Goal: Task Accomplishment & Management: Manage account settings

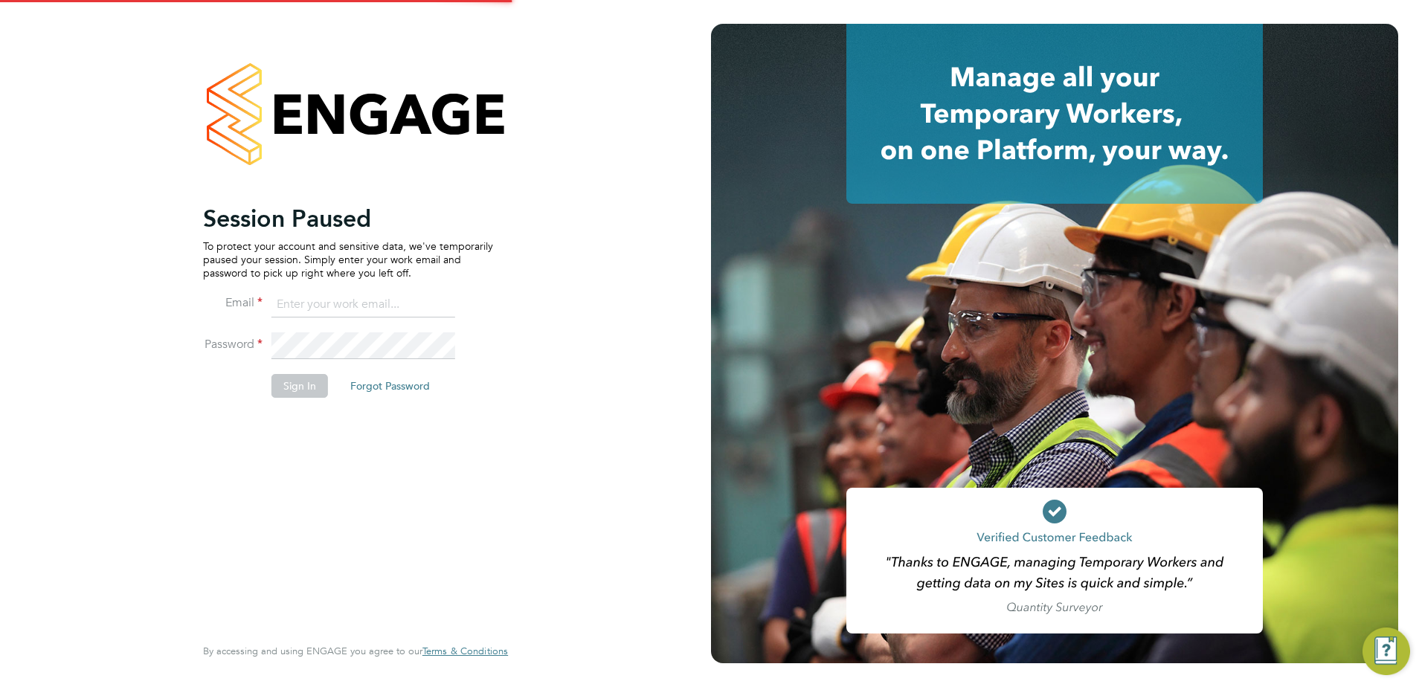
type input "[PERSON_NAME][EMAIL_ADDRESS][PERSON_NAME][DOMAIN_NAME]"
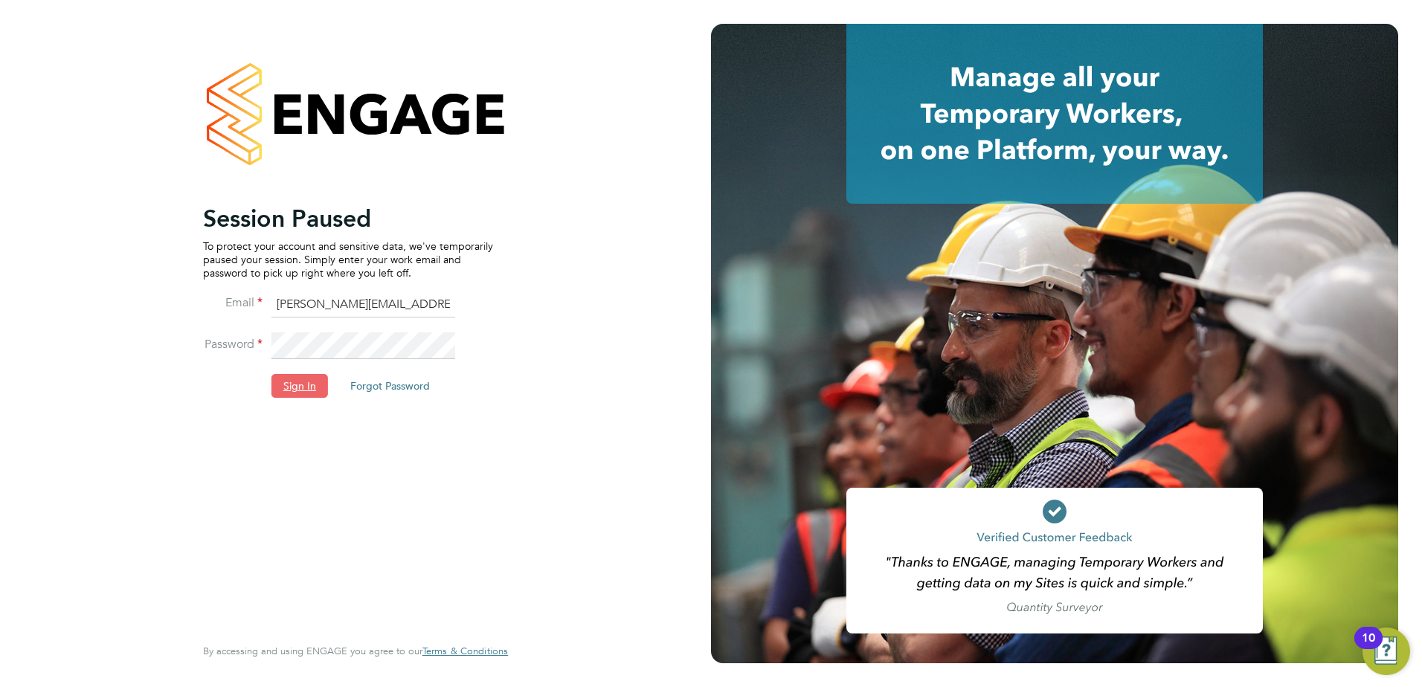
click at [290, 386] on button "Sign In" at bounding box center [299, 386] width 57 height 24
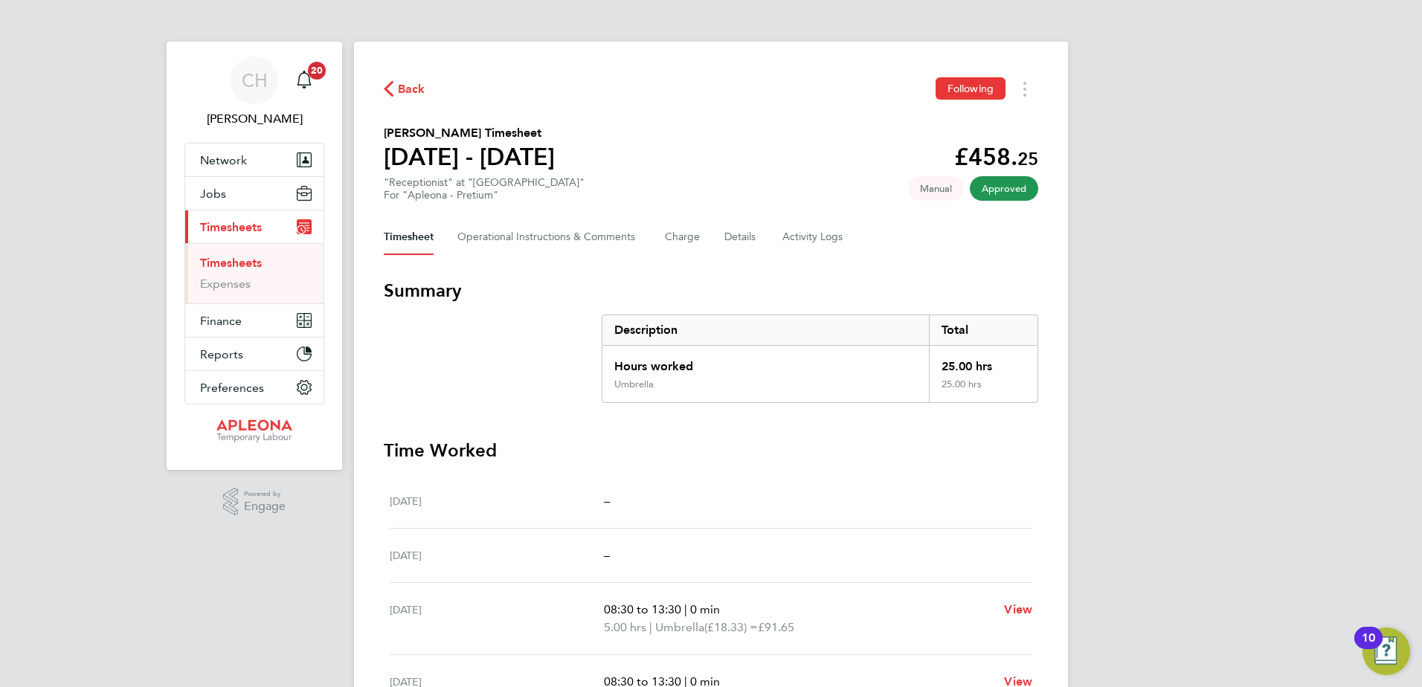
click at [243, 266] on link "Timesheets" at bounding box center [231, 263] width 62 height 14
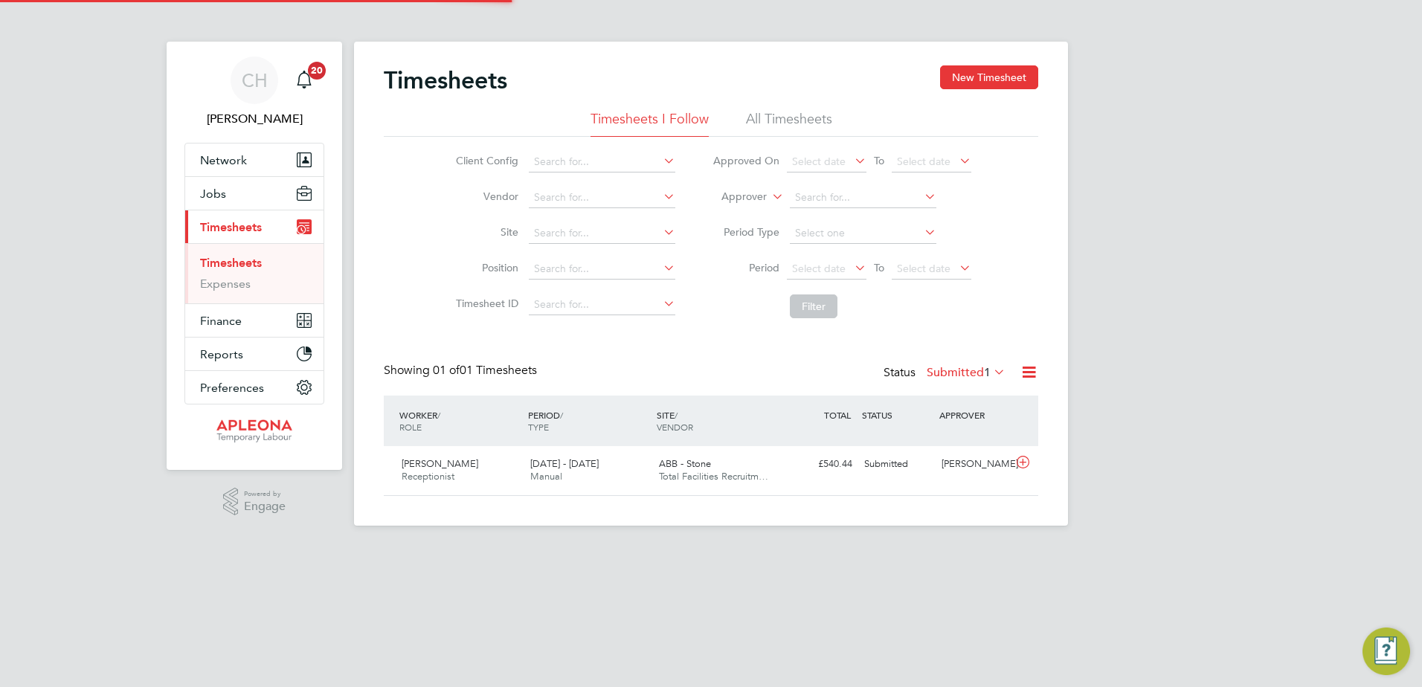
scroll to position [38, 129]
click at [988, 465] on div "Carl Hart" at bounding box center [974, 464] width 77 height 25
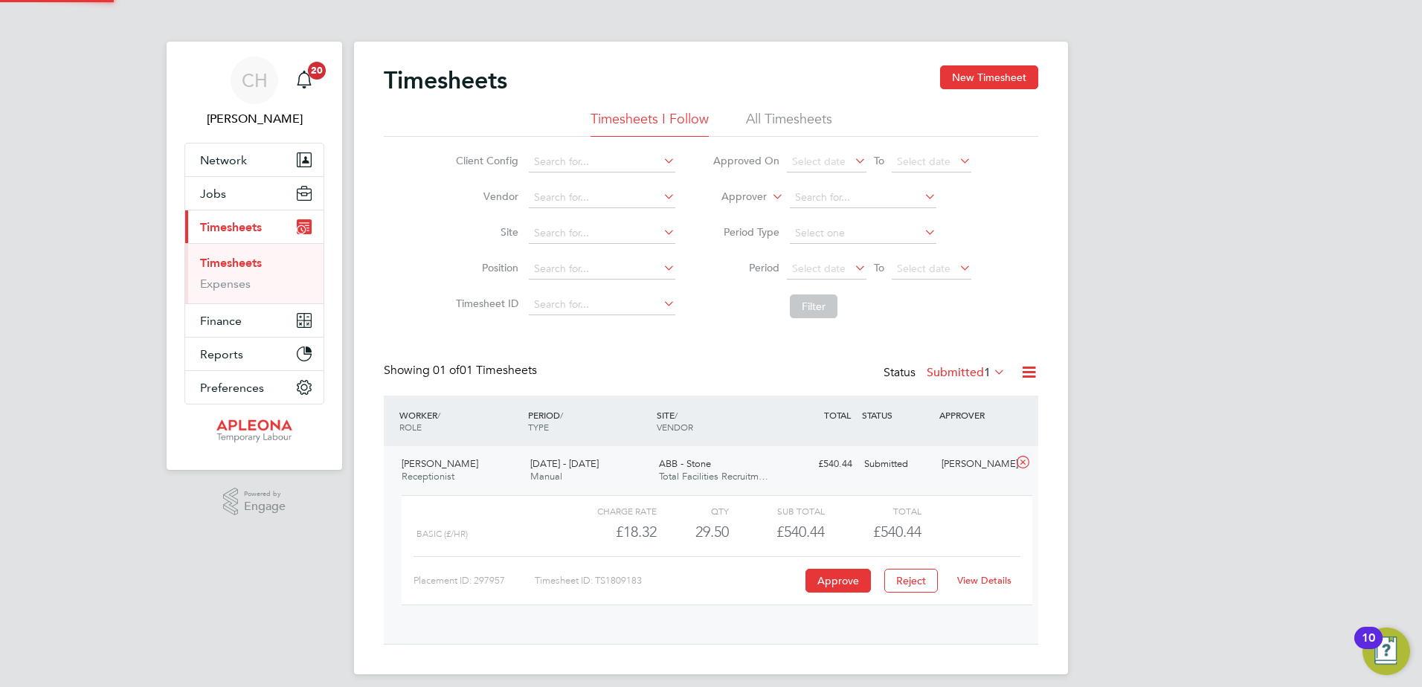
scroll to position [25, 145]
click at [855, 570] on button "Approve" at bounding box center [837, 581] width 65 height 24
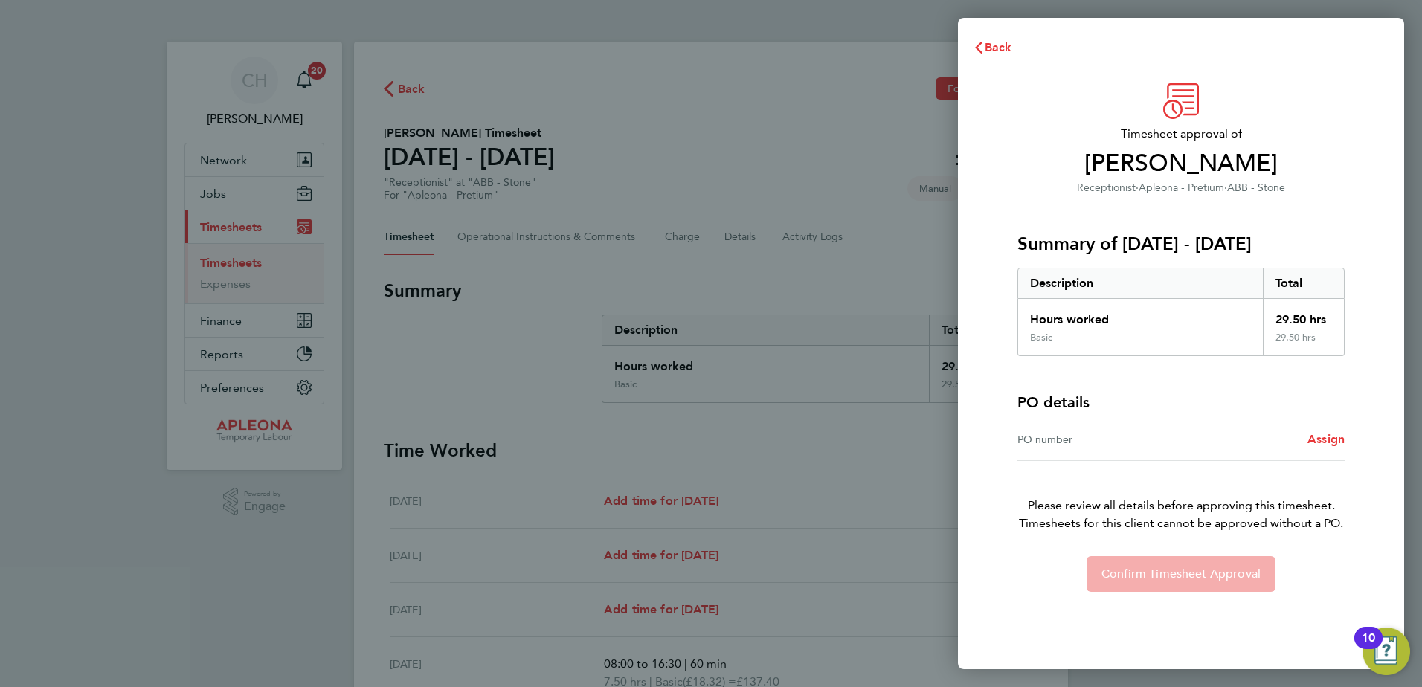
click at [1047, 440] on div "PO number" at bounding box center [1099, 440] width 164 height 18
click at [1306, 437] on div "Assign" at bounding box center [1263, 440] width 164 height 18
click at [1319, 435] on span "Assign" at bounding box center [1326, 439] width 37 height 14
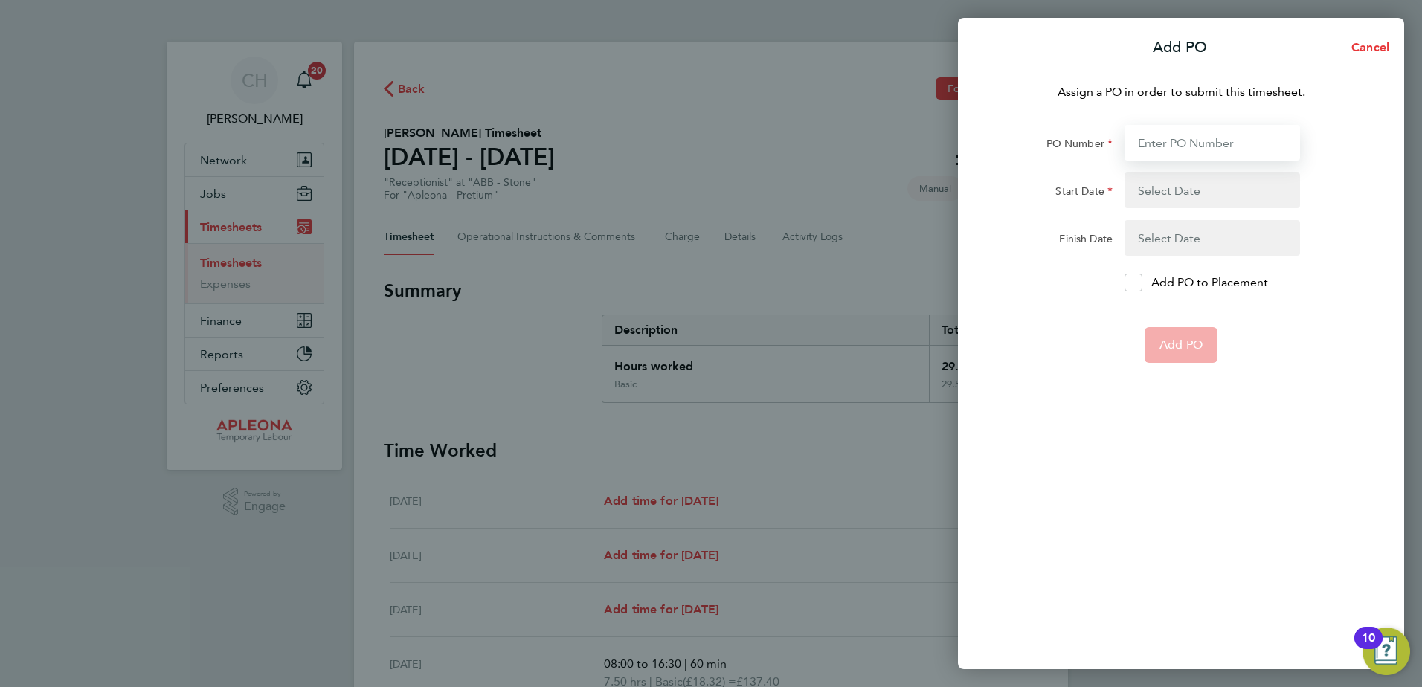
click at [1189, 142] on input "PO Number" at bounding box center [1213, 143] width 176 height 36
type input "PO2519926"
type input "07 Jul 25"
type input "22 Aug 25"
type input "PO251992"
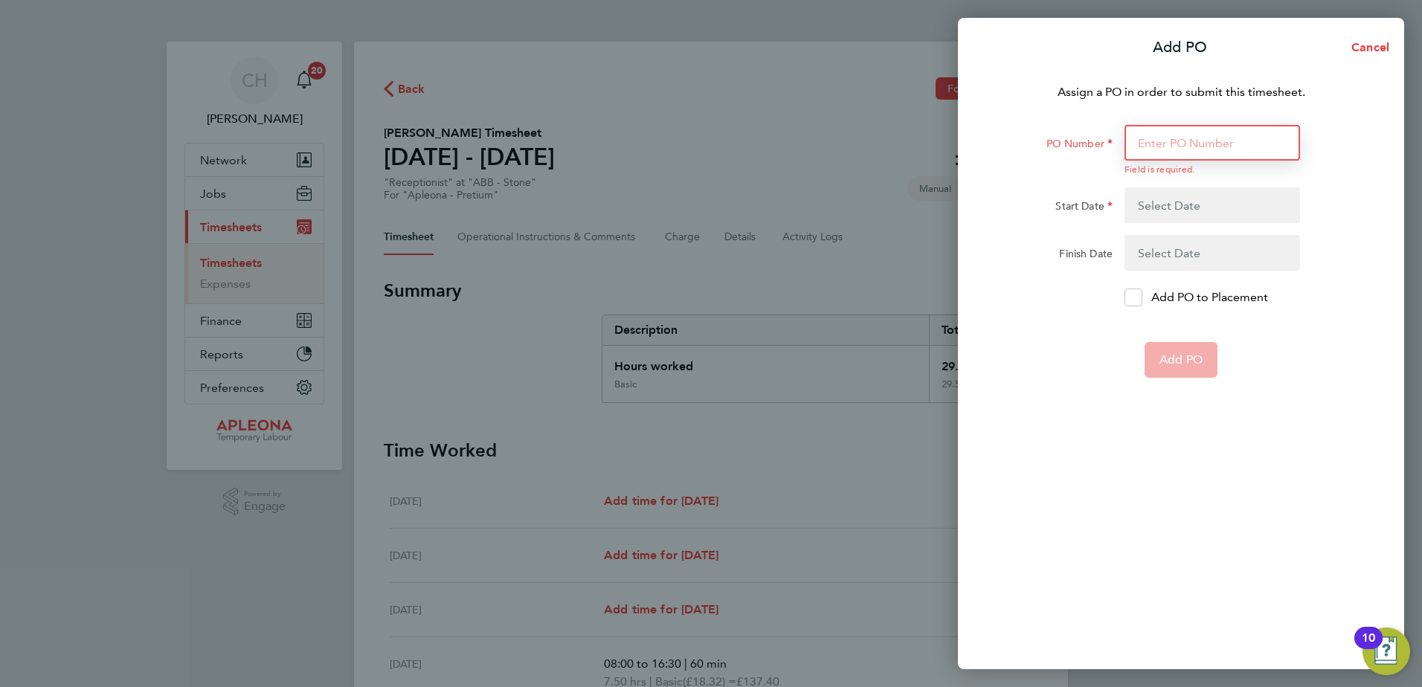
click at [1160, 129] on input "PO Number" at bounding box center [1213, 143] width 176 height 36
type input "PO2519926"
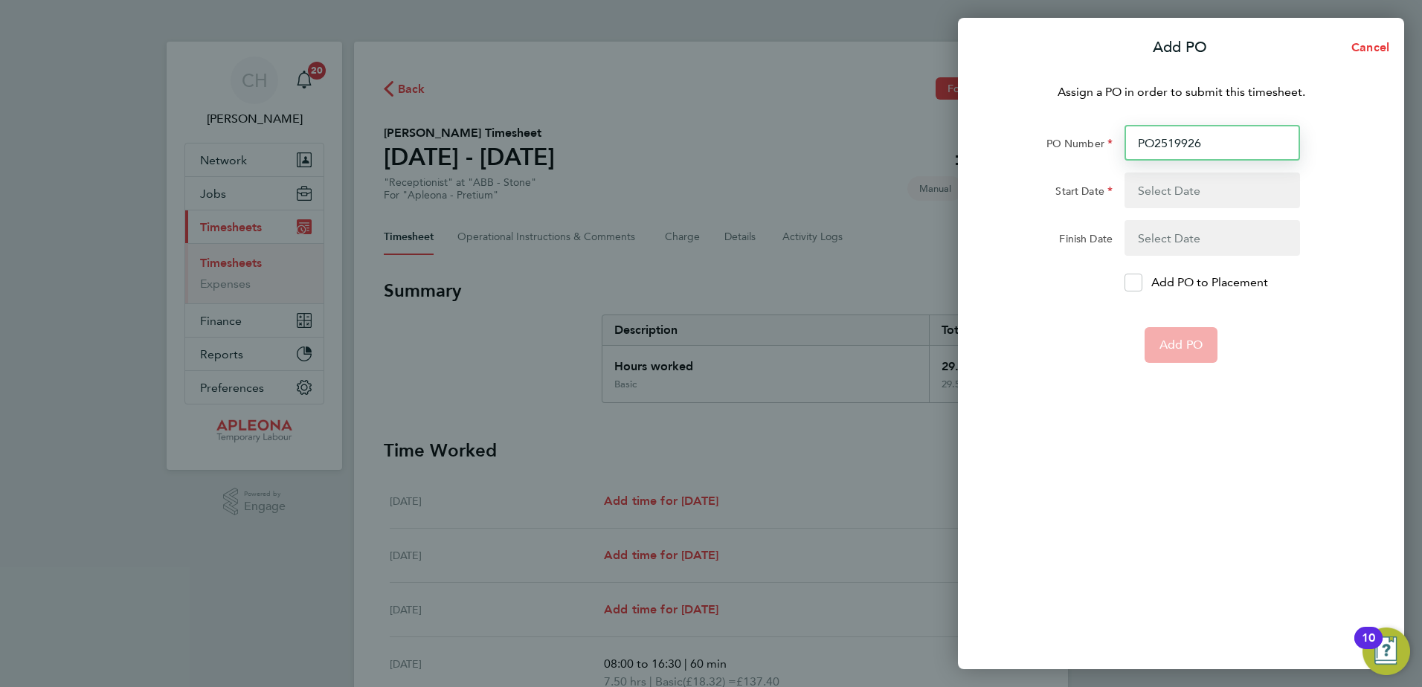
type input "07 Jul 25"
type input "22 Aug 25"
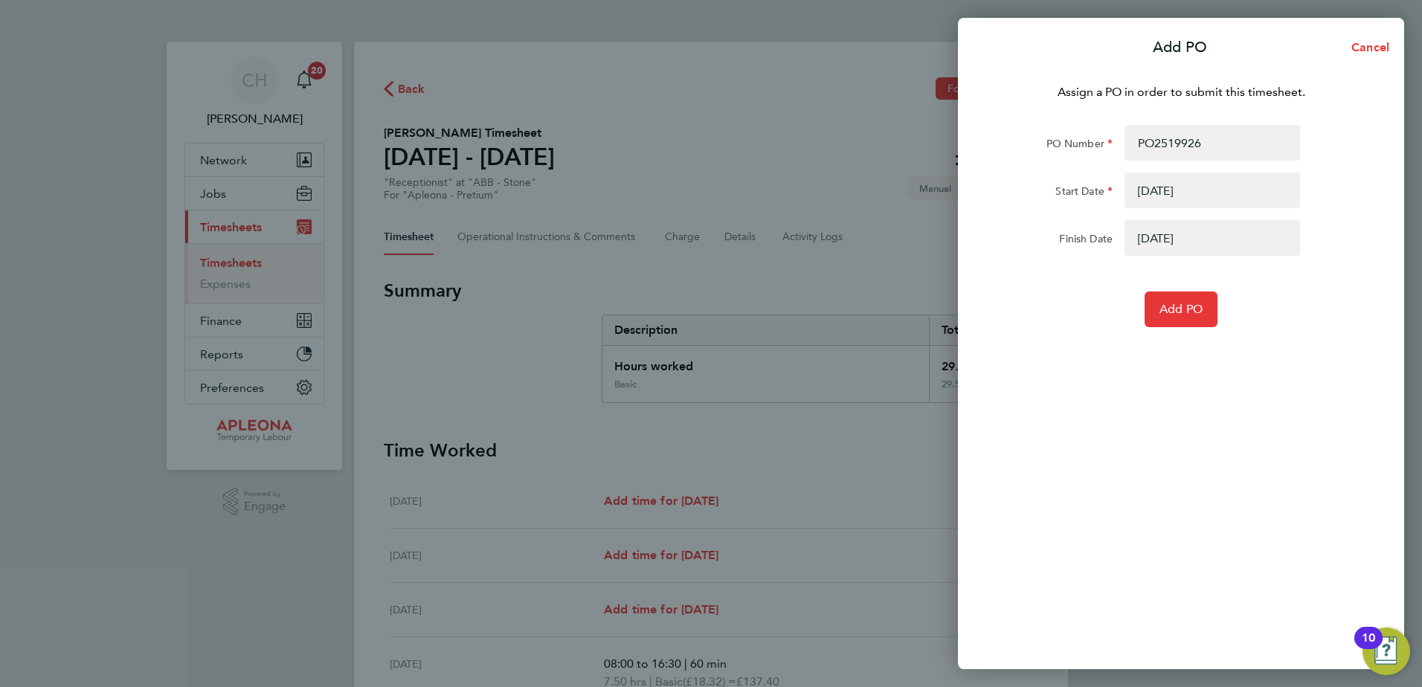
click at [1156, 230] on button "button" at bounding box center [1213, 238] width 176 height 36
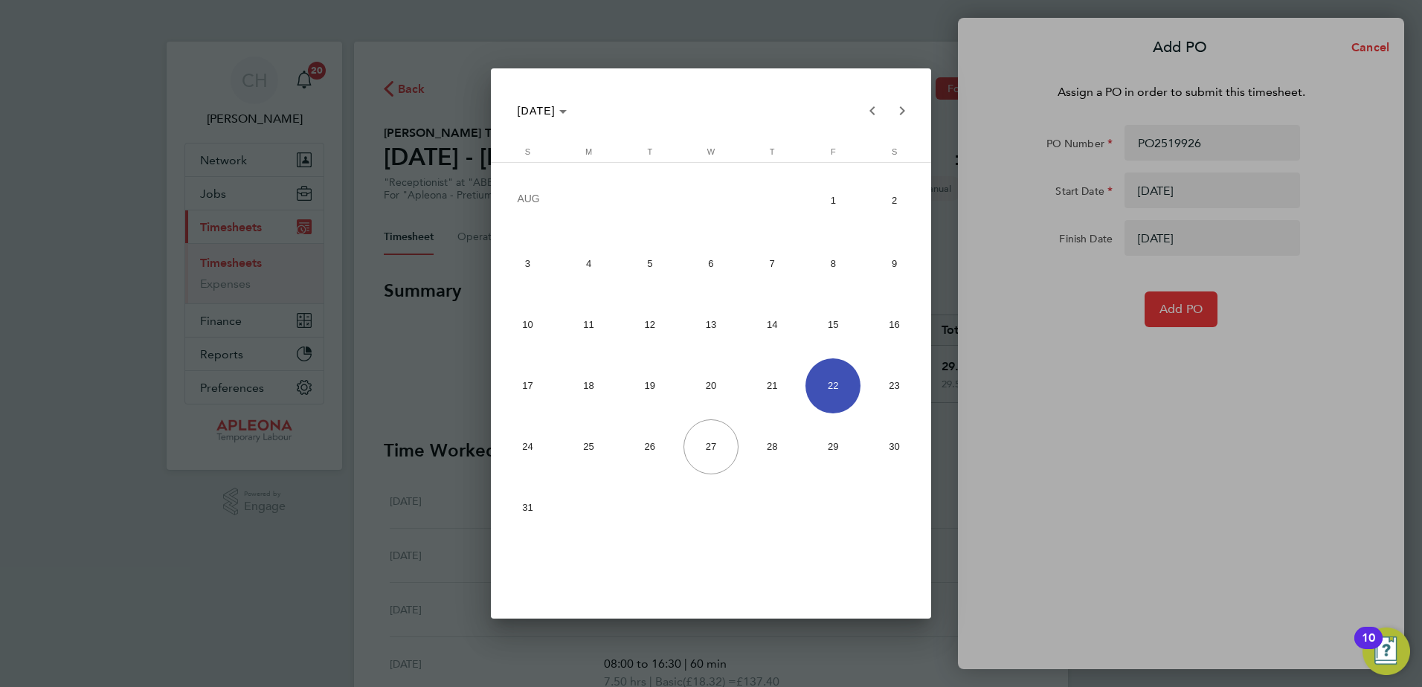
click at [1190, 320] on div at bounding box center [711, 343] width 1422 height 687
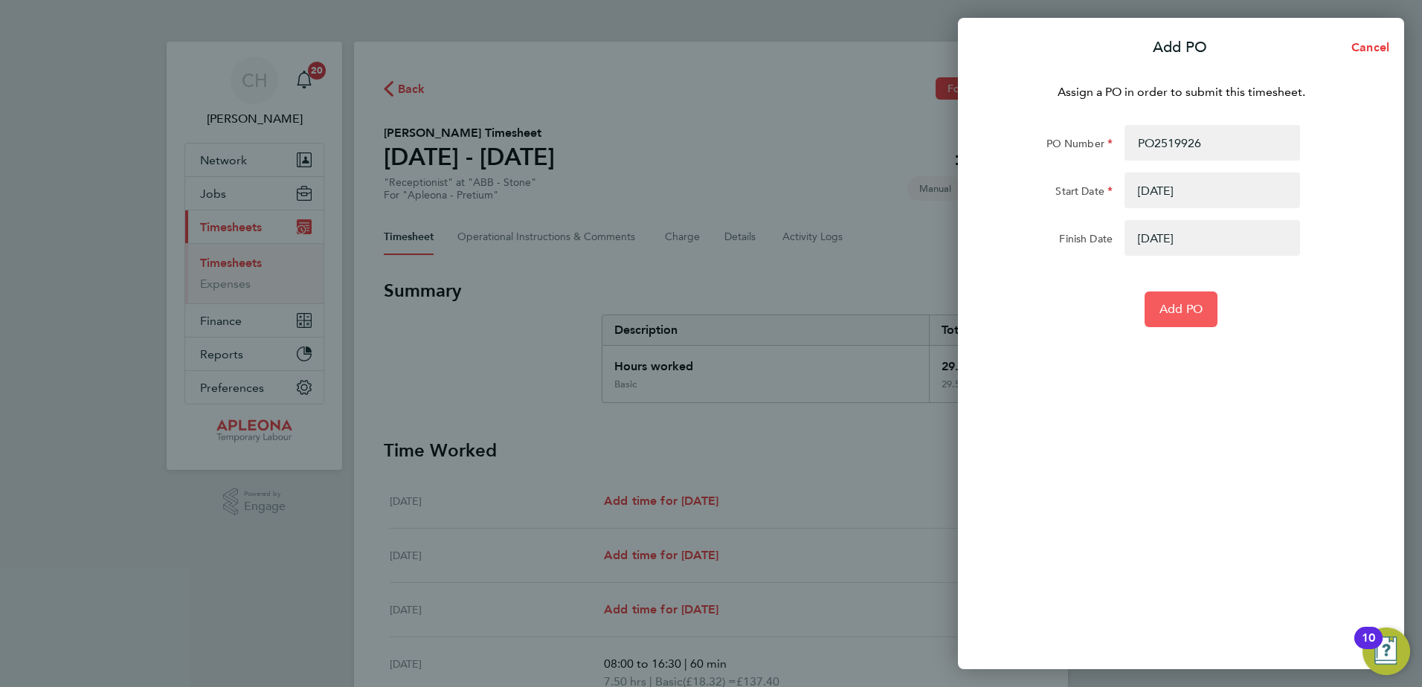
click at [1190, 320] on button "Add PO" at bounding box center [1181, 310] width 73 height 36
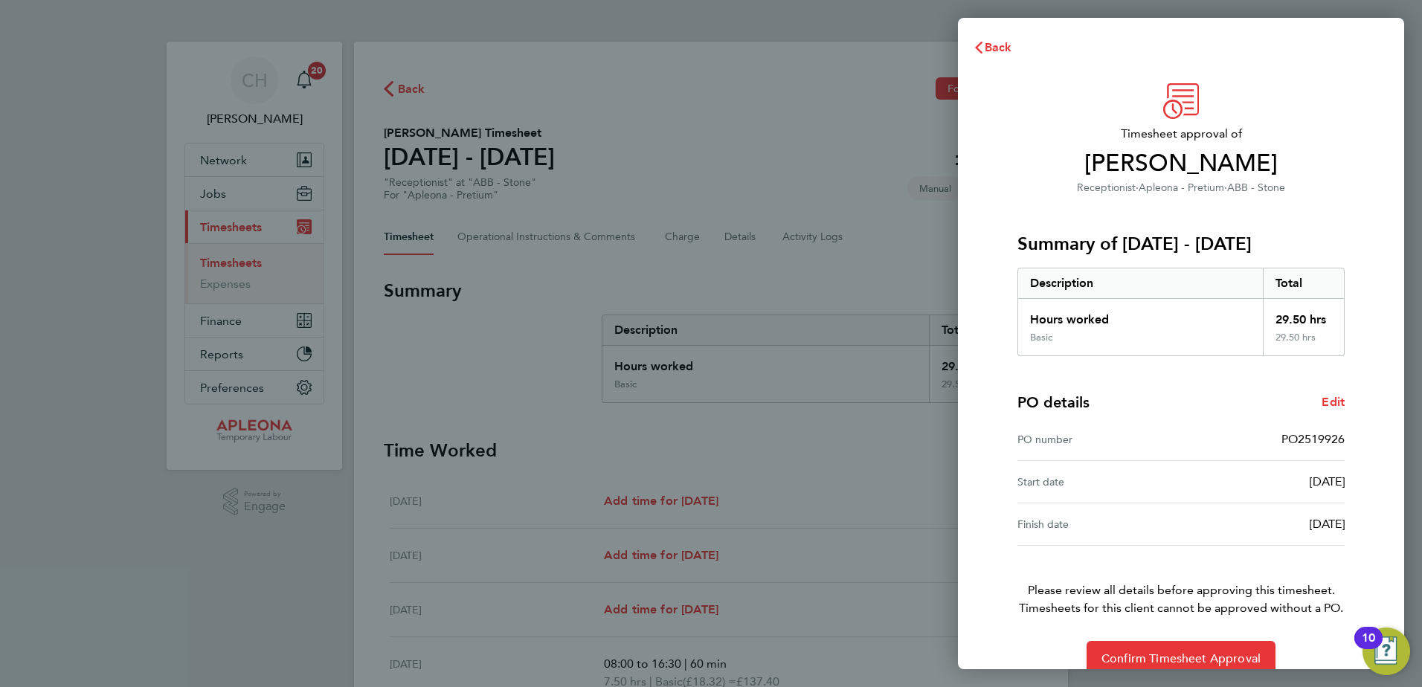
scroll to position [25, 0]
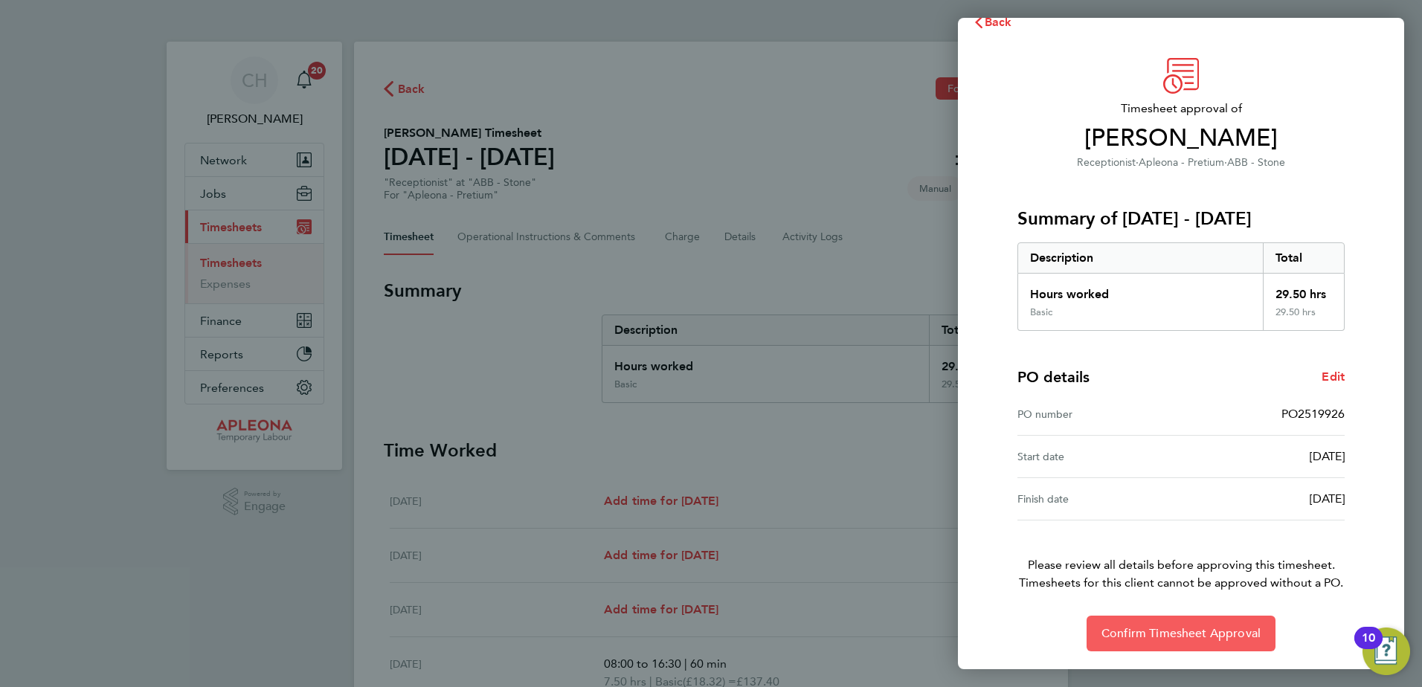
click at [1199, 640] on span "Confirm Timesheet Approval" at bounding box center [1180, 633] width 159 height 15
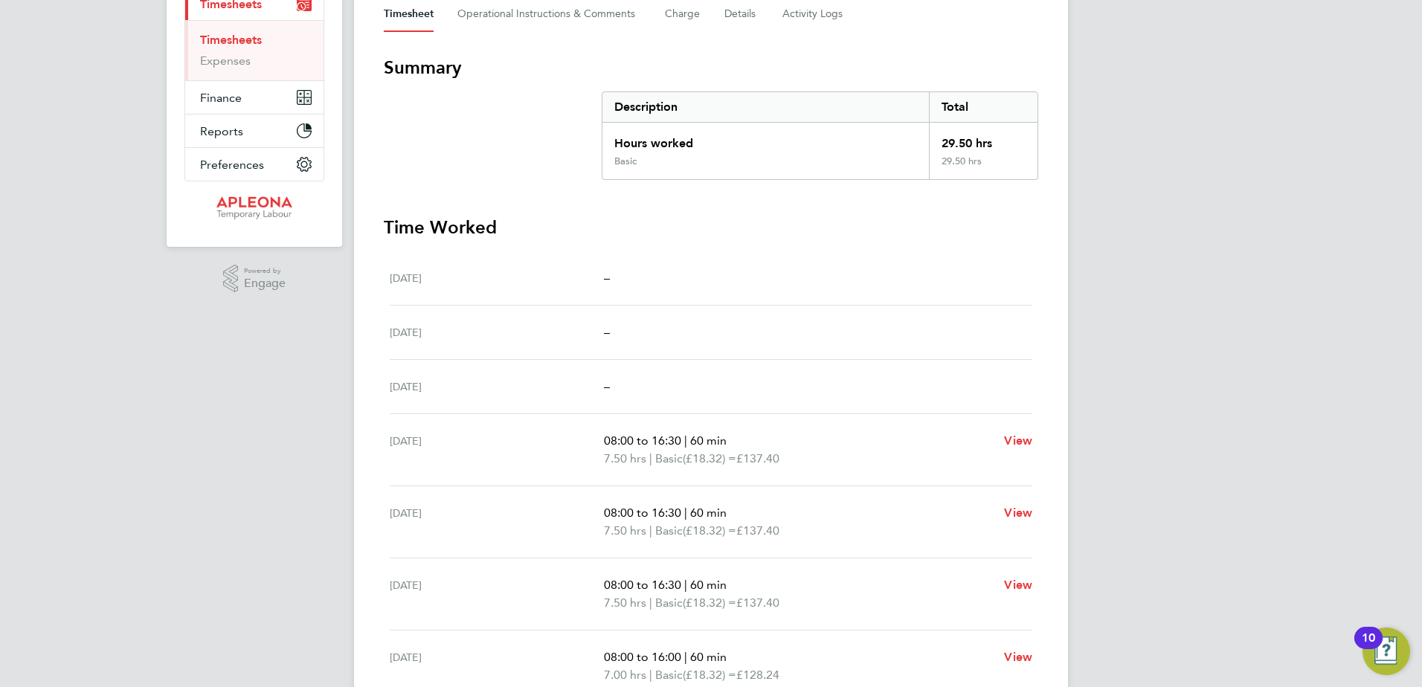
scroll to position [210, 0]
